Goal: Check status: Check status

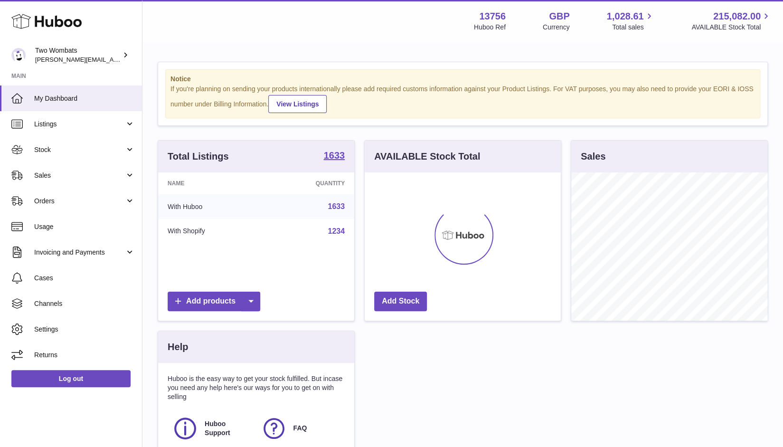
scroll to position [148, 197]
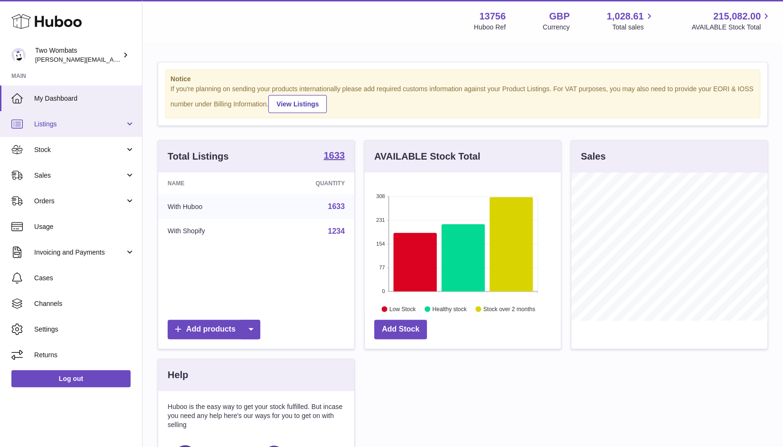
click at [44, 126] on span "Listings" at bounding box center [79, 124] width 91 height 9
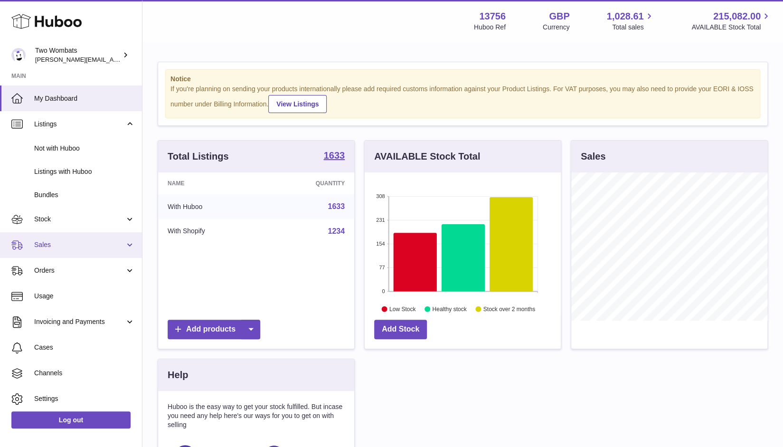
click at [59, 241] on span "Sales" at bounding box center [79, 244] width 91 height 9
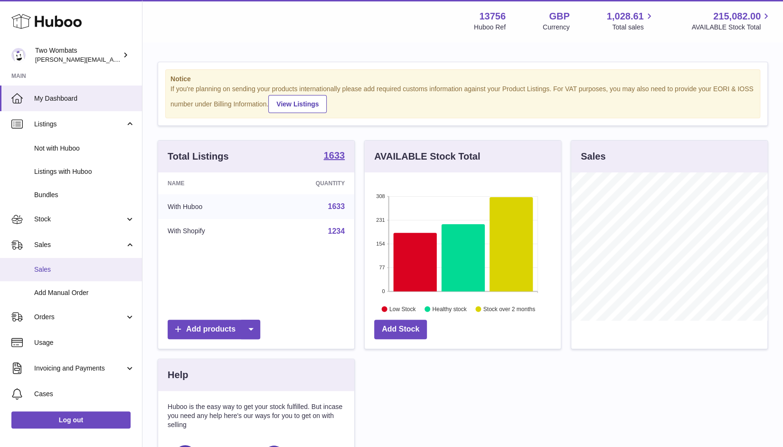
click at [67, 266] on span "Sales" at bounding box center [84, 269] width 101 height 9
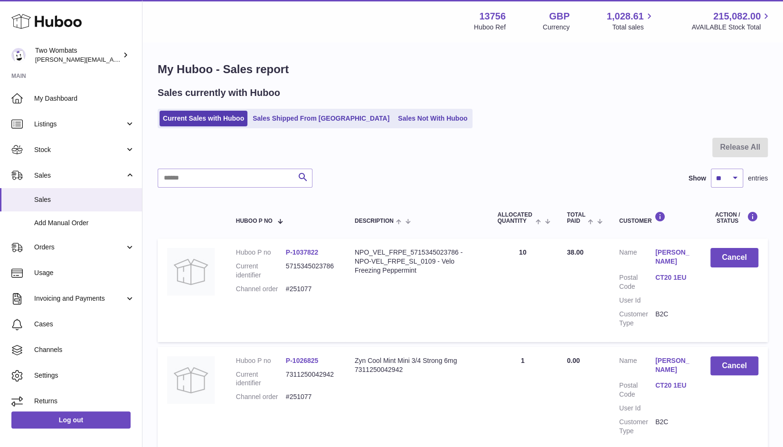
drag, startPoint x: 183, startPoint y: 197, endPoint x: 187, endPoint y: 193, distance: 5.1
click at [201, 180] on input "text" at bounding box center [235, 178] width 155 height 19
paste input "******"
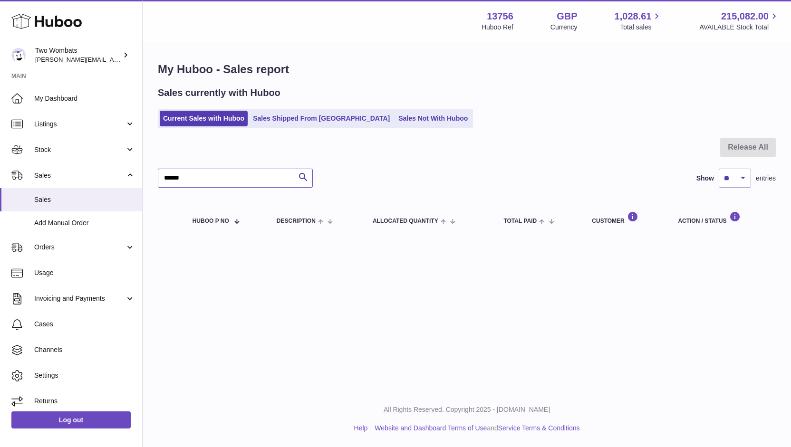
type input "******"
click at [294, 110] on ul "Current Sales with Huboo Sales Shipped From Huboo Sales Not With Huboo" at bounding box center [315, 118] width 315 height 19
click at [295, 117] on link "Sales Shipped From [GEOGRAPHIC_DATA]" at bounding box center [320, 119] width 143 height 16
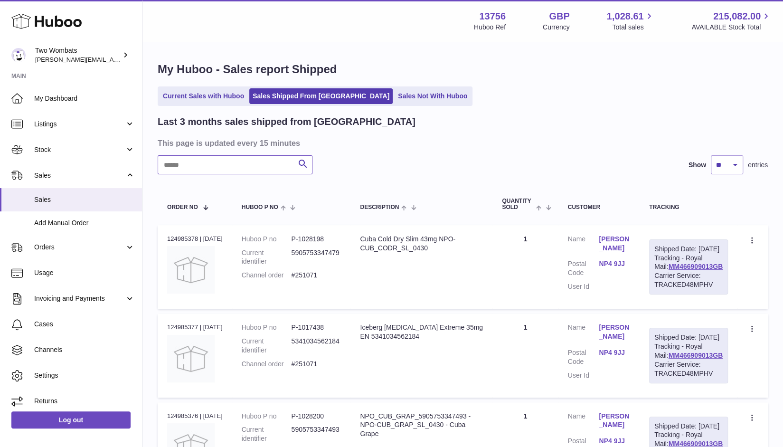
paste input "******"
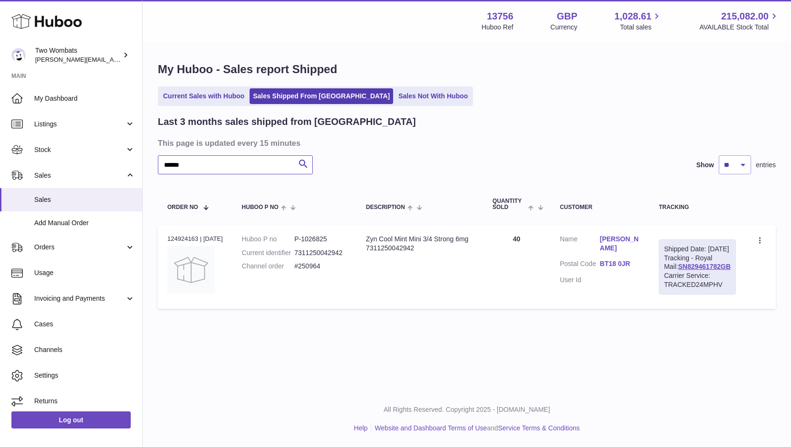
type input "******"
drag, startPoint x: 535, startPoint y: 238, endPoint x: 501, endPoint y: 238, distance: 33.7
click at [501, 238] on td "Quantity 40" at bounding box center [516, 267] width 67 height 84
click at [504, 258] on td "Quantity 40" at bounding box center [516, 267] width 67 height 84
click at [495, 273] on td "Quantity 40" at bounding box center [516, 267] width 67 height 84
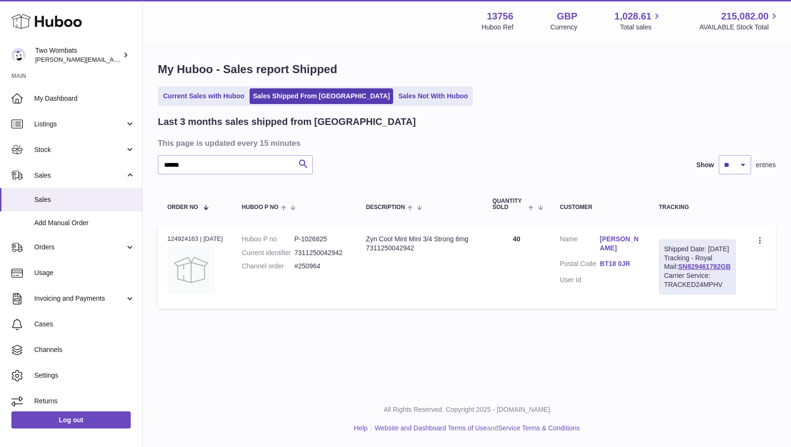
click at [538, 255] on td "Quantity 40" at bounding box center [516, 267] width 67 height 84
click at [523, 238] on td "Quantity 40" at bounding box center [516, 267] width 67 height 84
click at [538, 242] on td "Quantity 40" at bounding box center [516, 267] width 67 height 84
drag, startPoint x: 307, startPoint y: 241, endPoint x: 333, endPoint y: 242, distance: 25.2
click at [333, 242] on dd "P-1026825" at bounding box center [320, 239] width 53 height 9
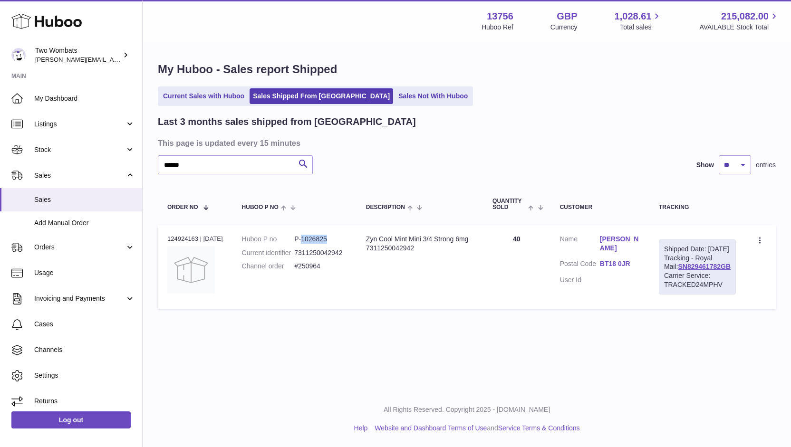
copy dd "1026825"
